Goal: Find specific page/section: Find specific page/section

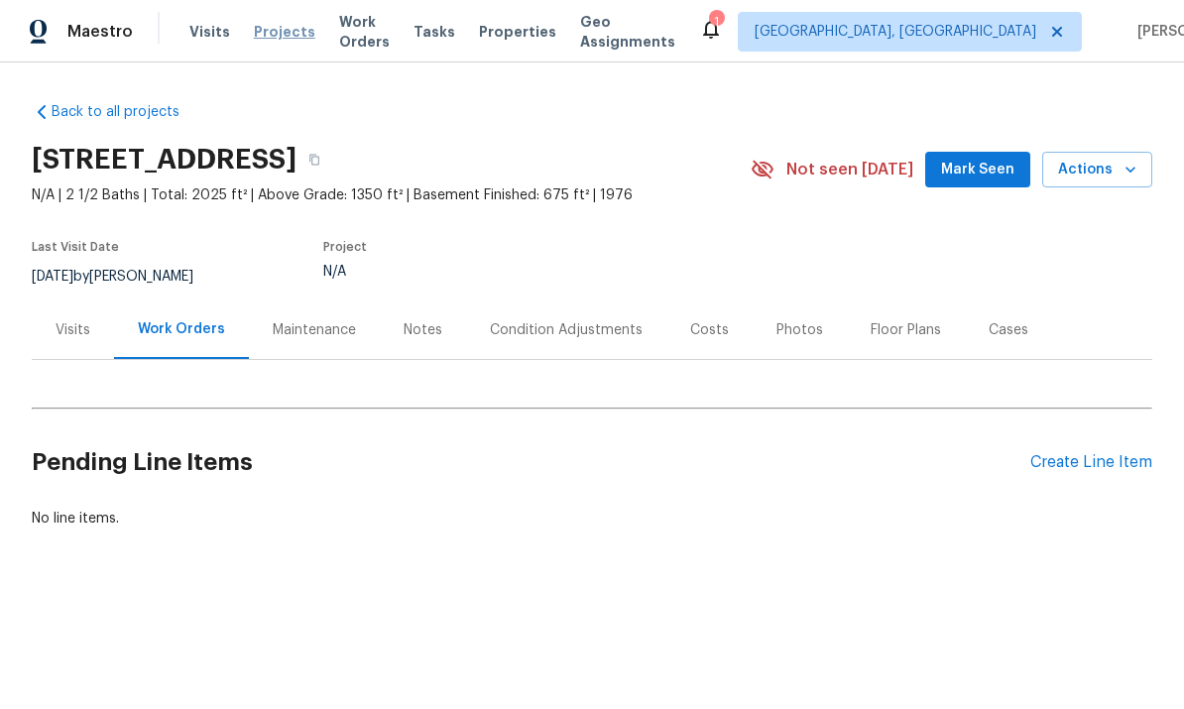
click at [279, 35] on span "Projects" at bounding box center [284, 32] width 61 height 20
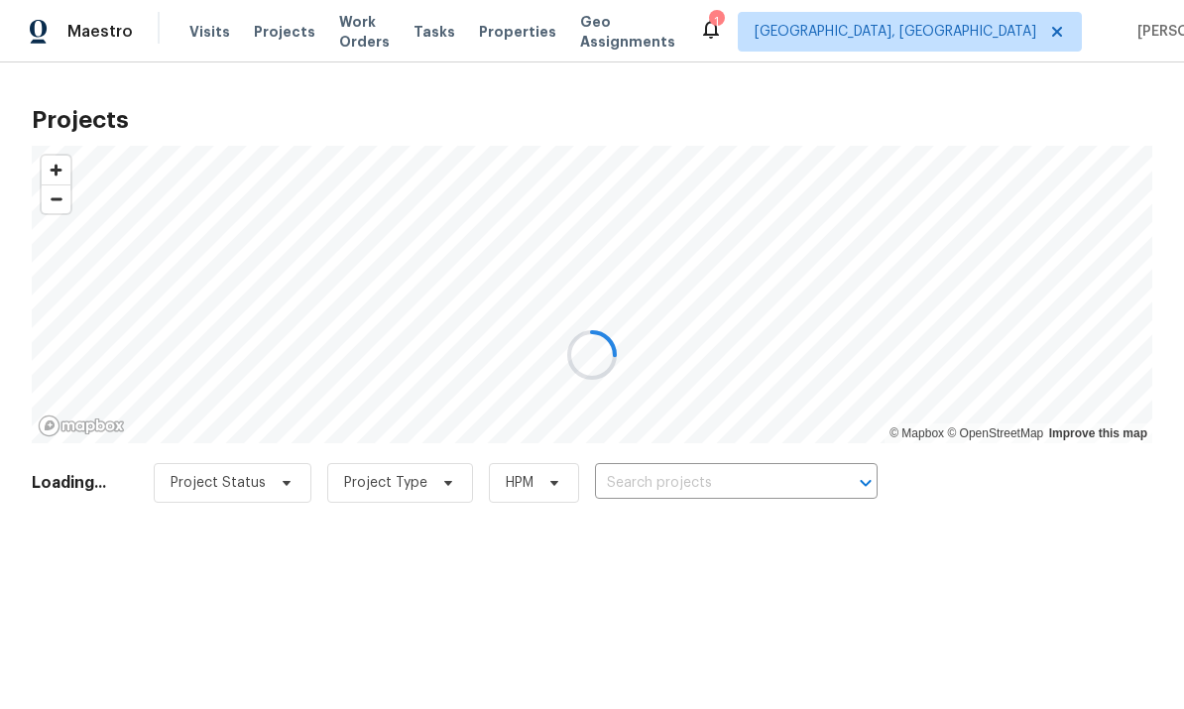
click at [519, 13] on div at bounding box center [592, 354] width 1184 height 709
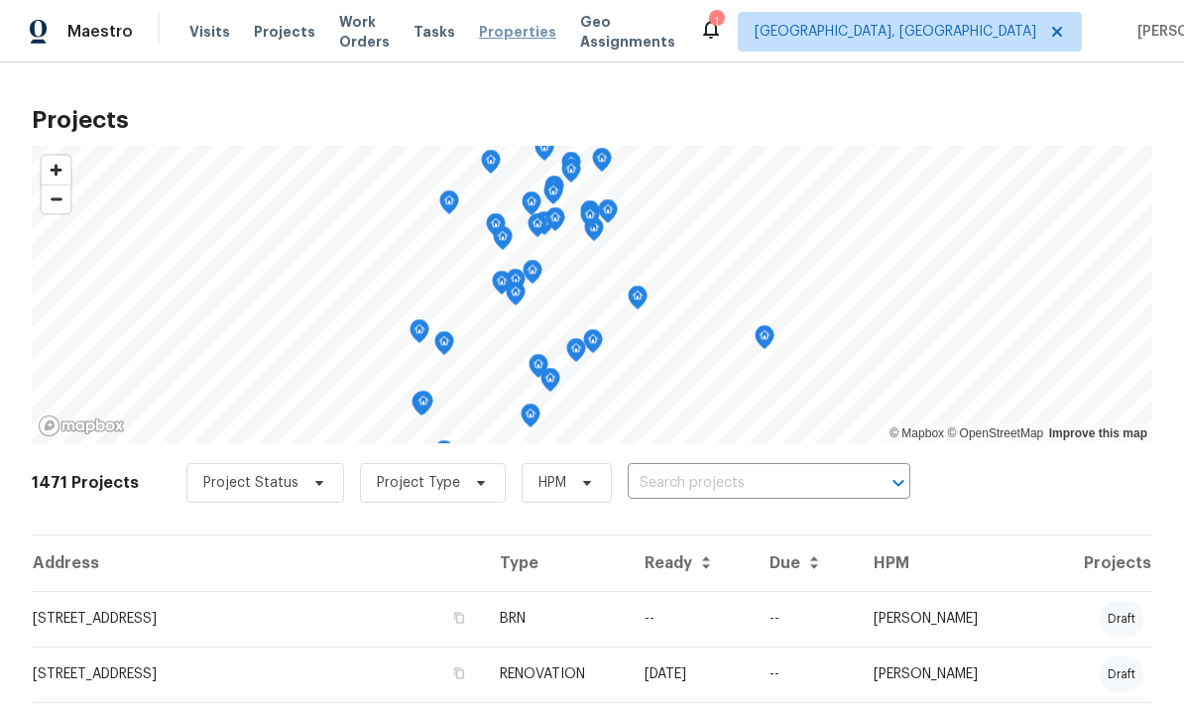
click at [519, 39] on span "Properties" at bounding box center [517, 32] width 77 height 20
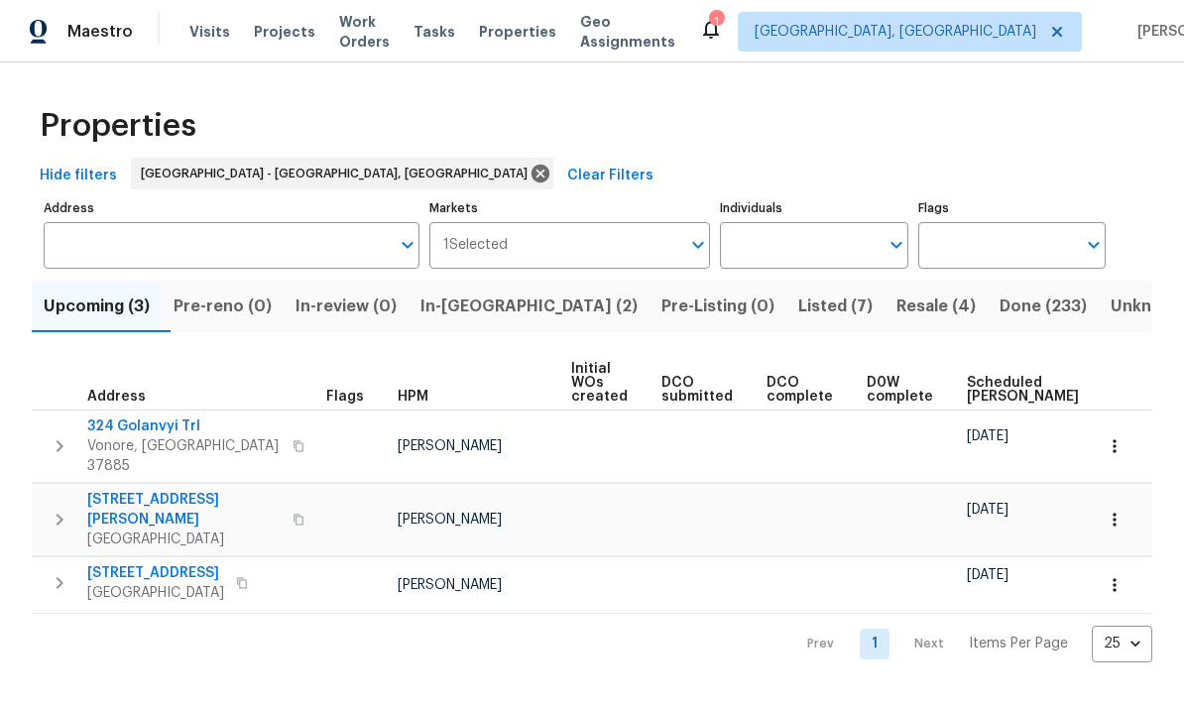
click at [487, 321] on button "In-[GEOGRAPHIC_DATA] (2)" at bounding box center [528, 307] width 241 height 52
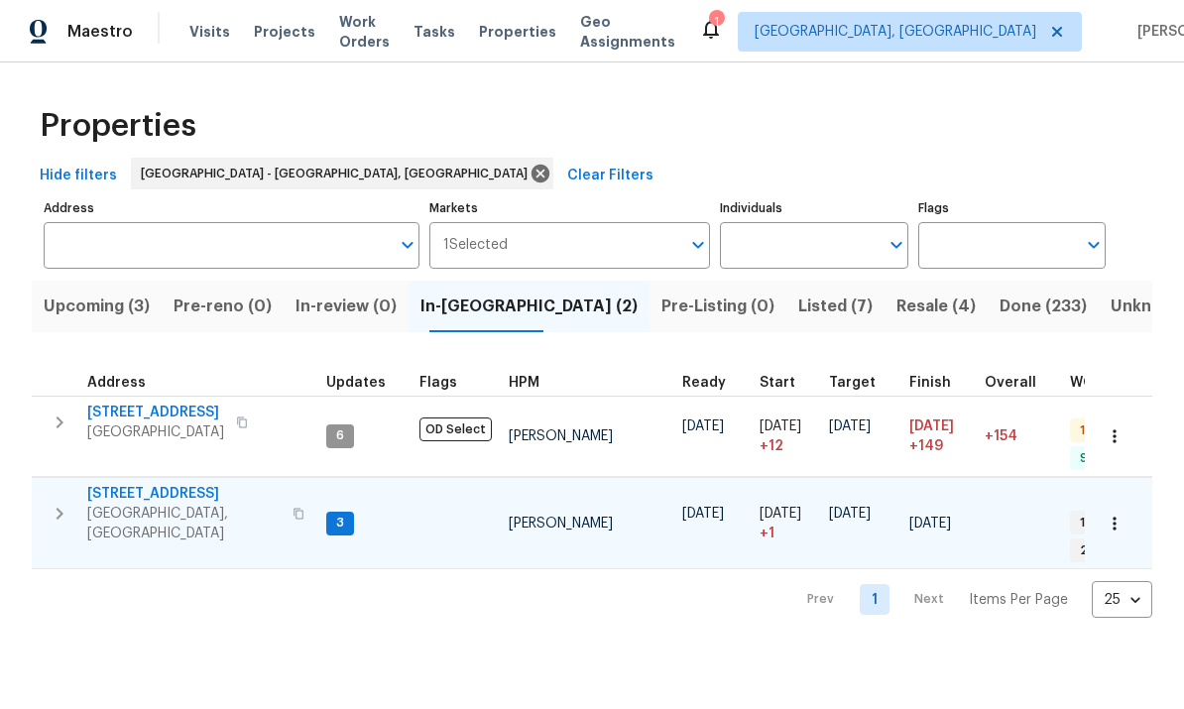
click at [128, 486] on span "[STREET_ADDRESS]" at bounding box center [183, 494] width 193 height 20
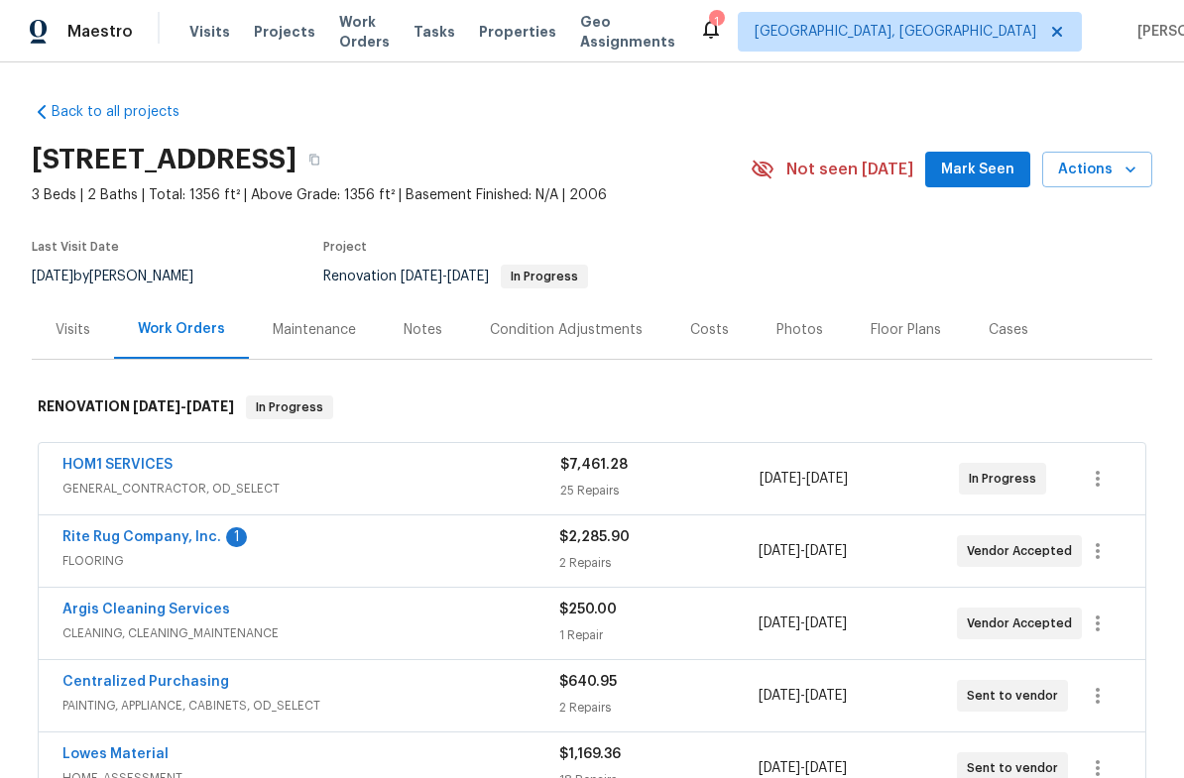
click at [150, 501] on div "HOM1 SERVICES GENERAL_CONTRACTOR, OD_SELECT" at bounding box center [311, 479] width 498 height 48
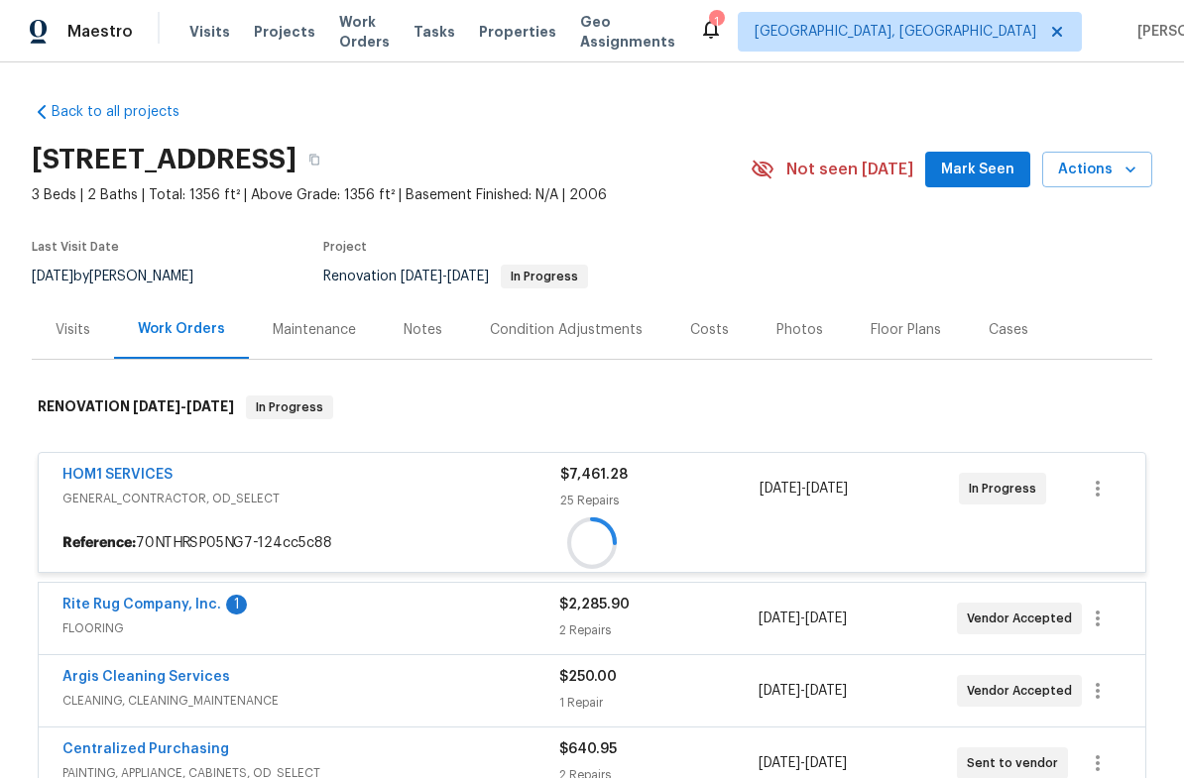
click at [157, 507] on span "GENERAL_CONTRACTOR, OD_SELECT" at bounding box center [311, 499] width 498 height 20
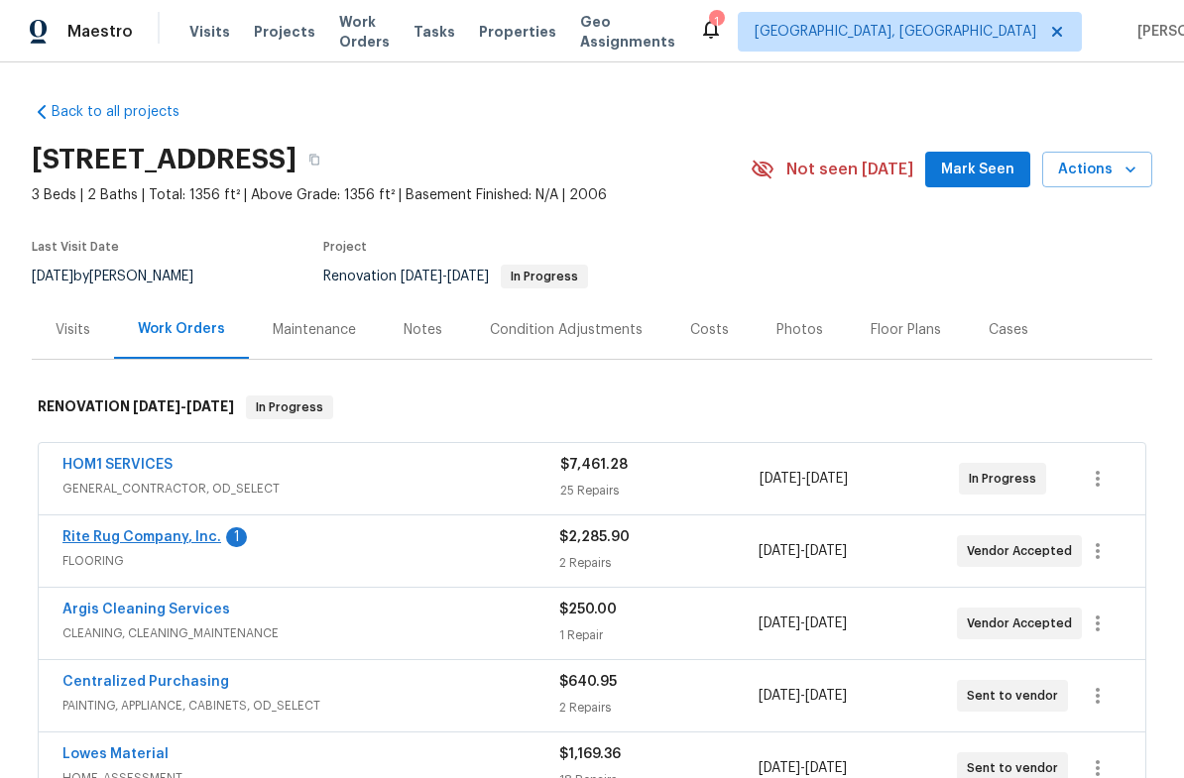
click at [149, 542] on link "Rite Rug Company, Inc." at bounding box center [141, 537] width 159 height 14
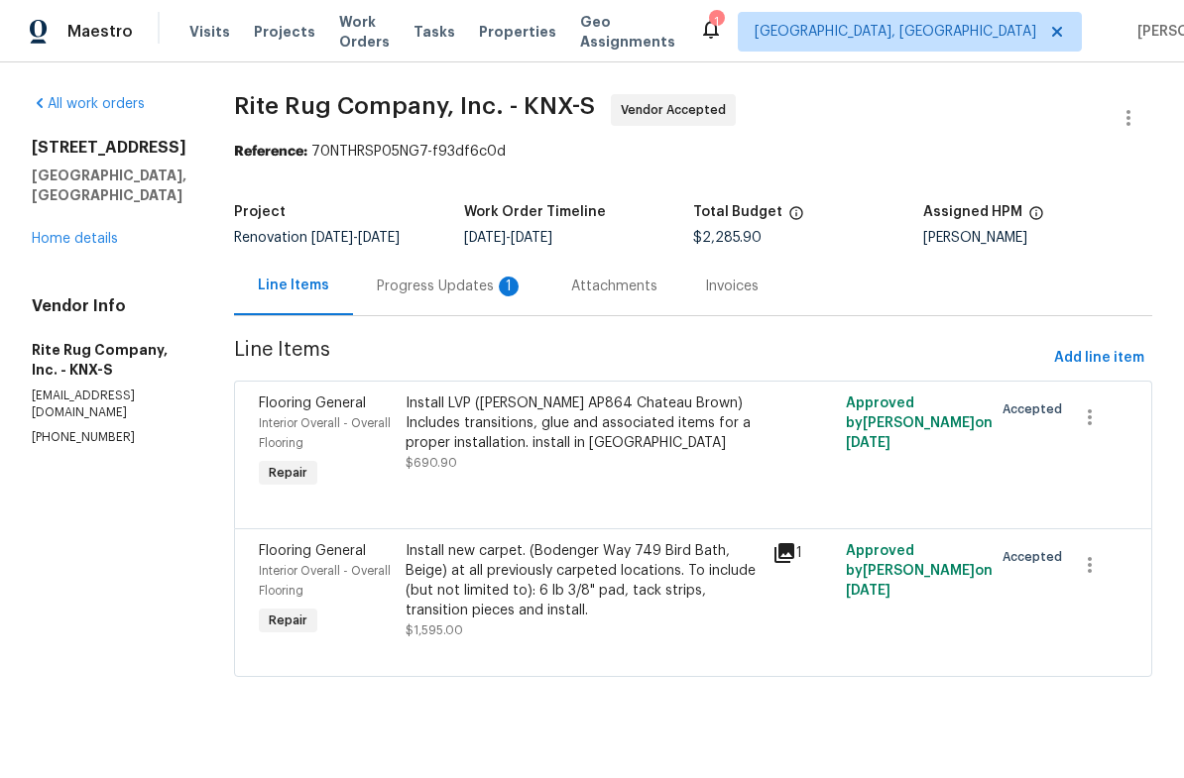
click at [438, 283] on div "Progress Updates 1" at bounding box center [450, 287] width 147 height 20
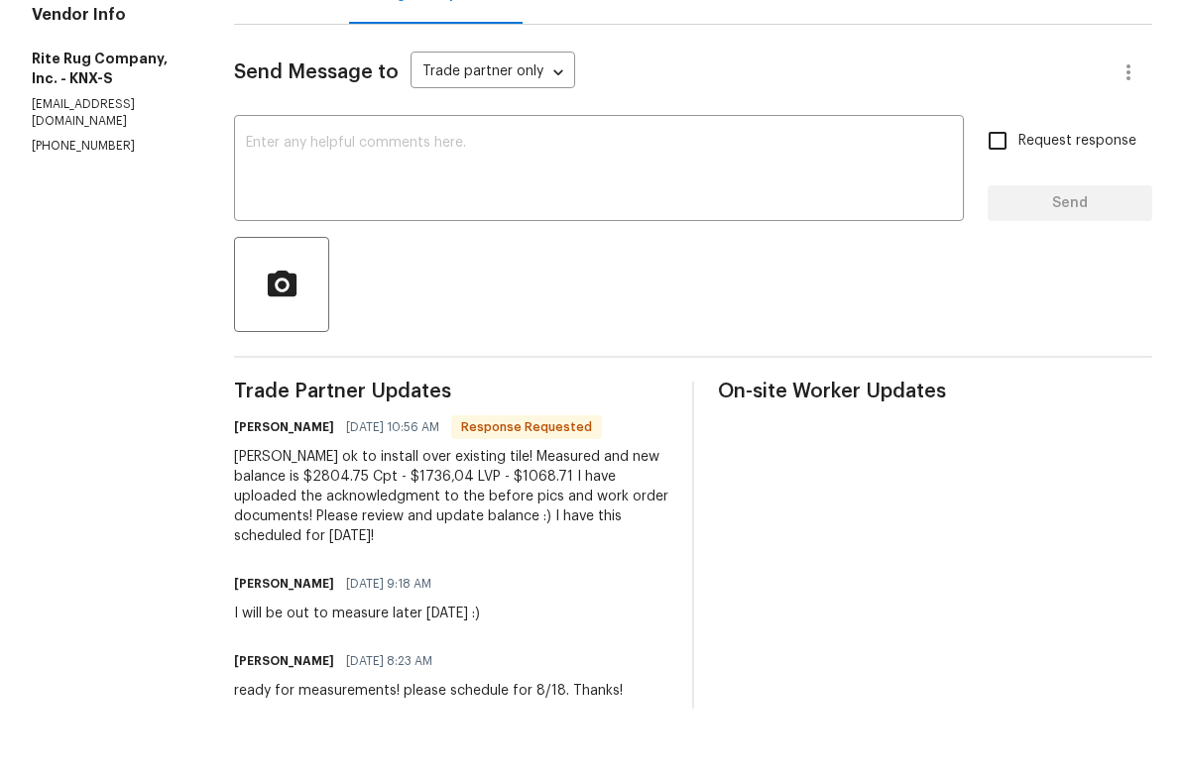
scroll to position [49, 0]
